Goal: Information Seeking & Learning: Learn about a topic

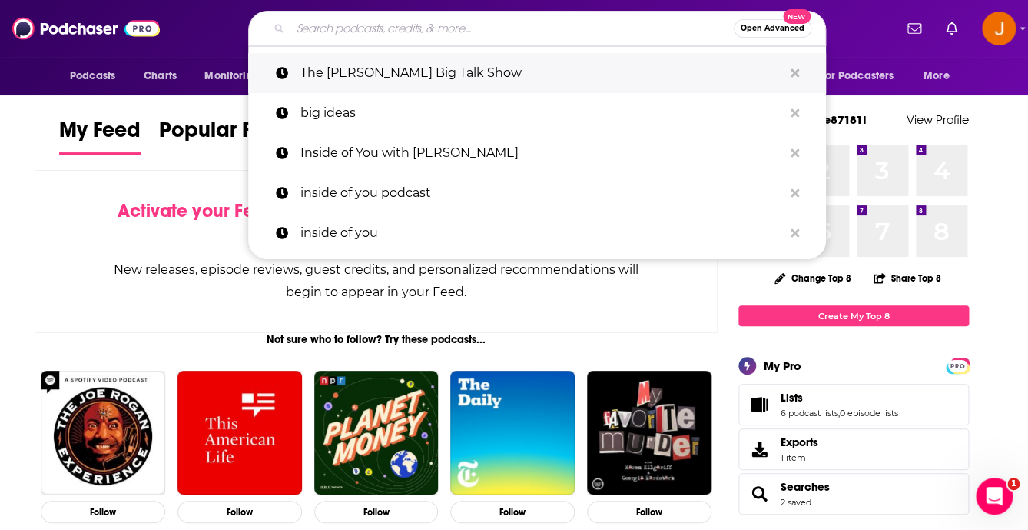
paste input "Leveraging Thought Leadership"
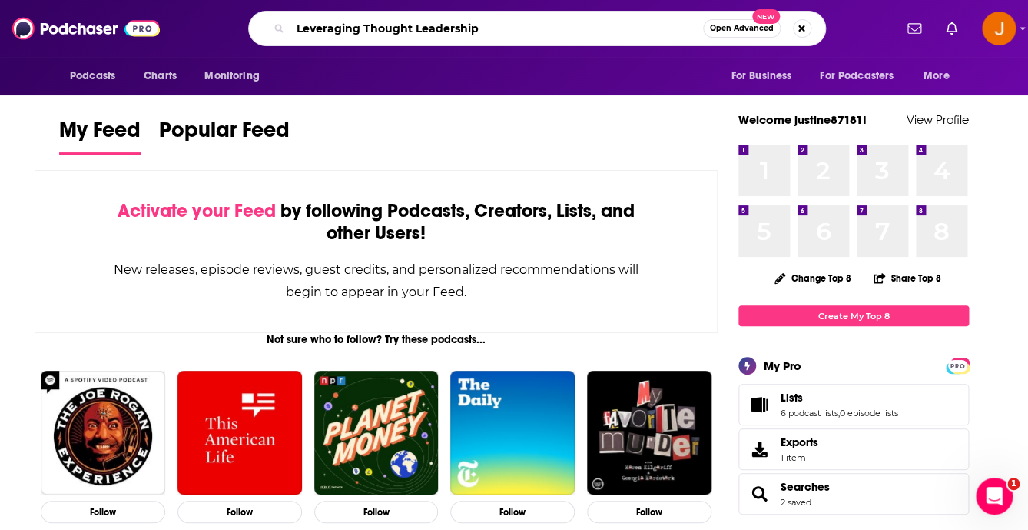
type input "Leveraging Thought Leadership"
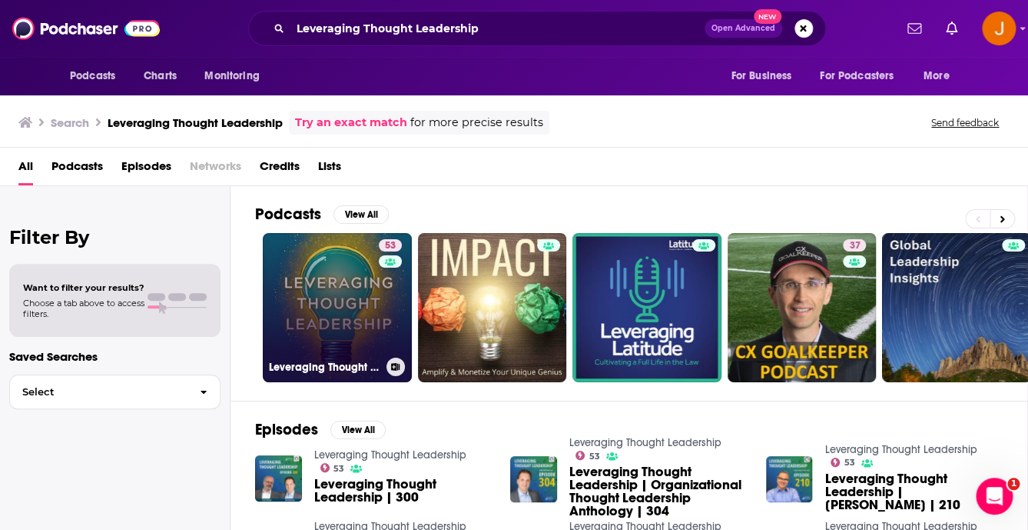
click at [343, 291] on link "53 Leveraging Thought Leadership" at bounding box center [337, 307] width 149 height 149
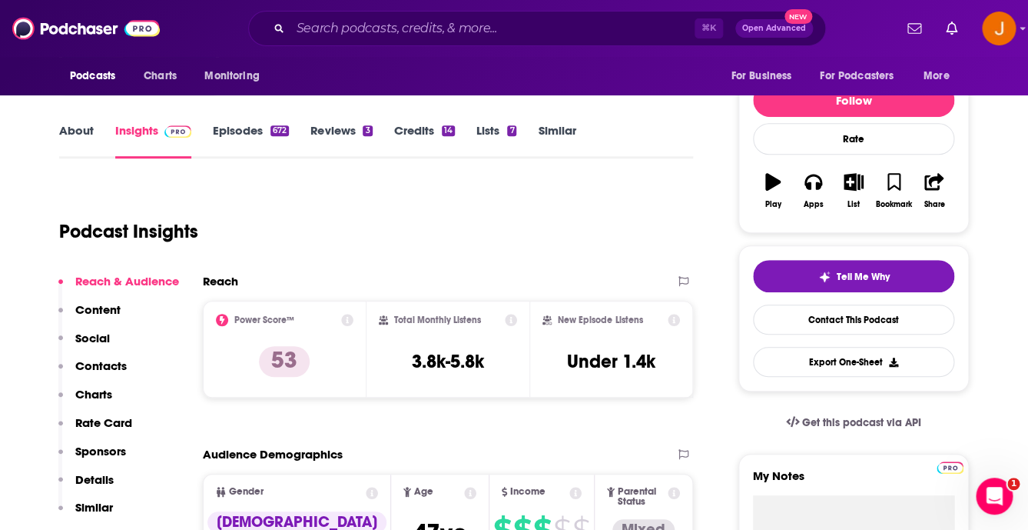
scroll to position [183, 0]
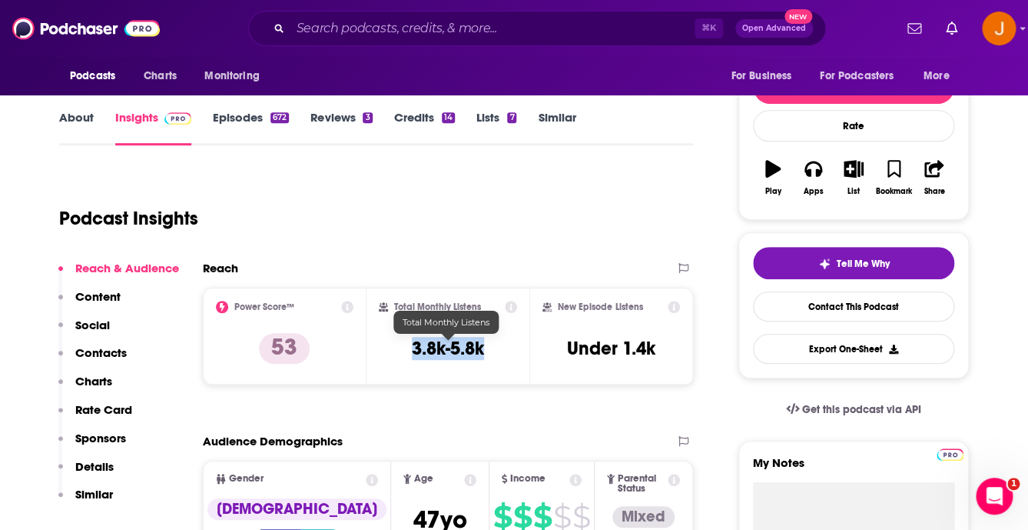
drag, startPoint x: 414, startPoint y: 349, endPoint x: 483, endPoint y: 350, distance: 68.4
click at [483, 350] on h3 "3.8k-5.8k" at bounding box center [448, 348] width 72 height 23
copy h3 "3.8k-5.8k"
click at [69, 117] on link "About" at bounding box center [76, 127] width 35 height 35
